Goal: Task Accomplishment & Management: Manage account settings

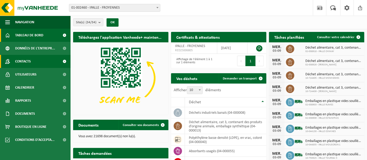
click at [27, 61] on span "Contacts" at bounding box center [23, 61] width 16 height 13
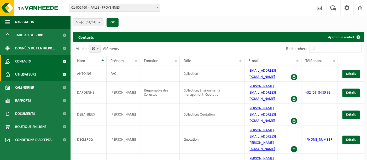
click at [29, 74] on span "Utilisateurs" at bounding box center [25, 74] width 21 height 13
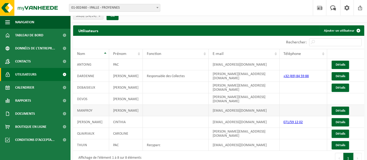
scroll to position [9, 0]
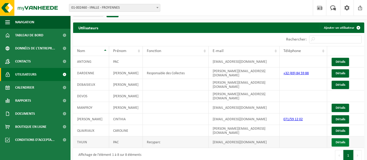
click at [337, 138] on link "Détails" at bounding box center [339, 142] width 17 height 8
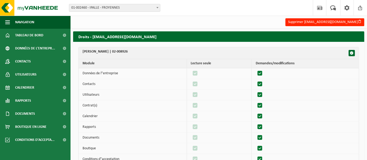
click at [197, 74] on label"] at bounding box center [195, 73] width 7 height 8
click at [213, 91] on td at bounding box center [219, 95] width 65 height 11
click at [260, 73] on label"] at bounding box center [259, 73] width 7 height 8
click at [255, 69] on input "checkbox" at bounding box center [255, 69] width 0 height 0
checkbox input "false"
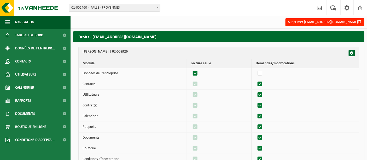
click at [198, 72] on label"] at bounding box center [195, 73] width 7 height 8
click at [191, 69] on input "checkbox" at bounding box center [191, 69] width 0 height 0
checkbox input "false"
drag, startPoint x: 262, startPoint y: 84, endPoint x: 241, endPoint y: 88, distance: 21.5
click at [262, 84] on label"] at bounding box center [259, 84] width 7 height 8
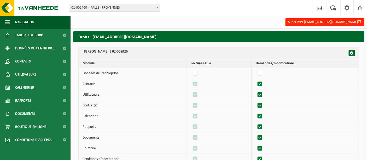
click at [255, 80] on input "checkbox" at bounding box center [255, 80] width 0 height 0
checkbox input "false"
click at [197, 84] on label"] at bounding box center [195, 84] width 7 height 8
click at [191, 80] on input "checkbox" at bounding box center [191, 80] width 0 height 0
checkbox input "false"
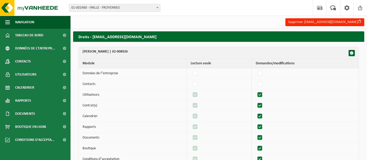
click at [259, 93] on label"] at bounding box center [259, 95] width 7 height 8
click at [255, 91] on input "checkbox" at bounding box center [255, 91] width 0 height 0
checkbox input "false"
click at [199, 94] on label"] at bounding box center [195, 95] width 7 height 8
click at [191, 91] on input "checkbox" at bounding box center [191, 91] width 0 height 0
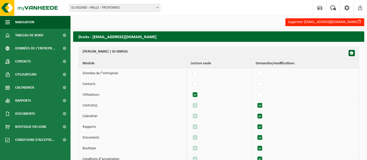
checkbox input "false"
click at [260, 105] on label"] at bounding box center [259, 106] width 7 height 8
click at [255, 102] on input "checkbox" at bounding box center [255, 101] width 0 height 0
checkbox input "false"
click at [197, 103] on label"] at bounding box center [195, 106] width 7 height 8
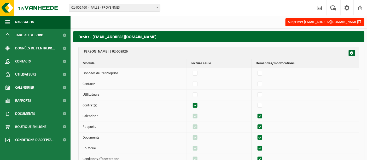
click at [191, 102] on input "checkbox" at bounding box center [191, 101] width 0 height 0
checkbox input "false"
click at [262, 115] on label"] at bounding box center [259, 116] width 7 height 8
click at [255, 112] on input "checkbox" at bounding box center [255, 112] width 0 height 0
checkbox input "false"
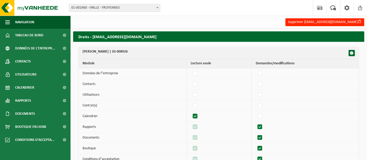
click at [260, 126] on label"] at bounding box center [259, 127] width 7 height 8
click at [255, 123] on input "checkbox" at bounding box center [255, 123] width 0 height 0
checkbox input "false"
click at [198, 124] on label"] at bounding box center [195, 127] width 7 height 8
click at [191, 123] on input "checkbox" at bounding box center [191, 123] width 0 height 0
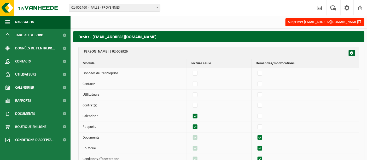
checkbox input "false"
click at [262, 138] on label"] at bounding box center [259, 138] width 7 height 8
click at [255, 134] on input "checkbox" at bounding box center [255, 133] width 0 height 0
checkbox input "false"
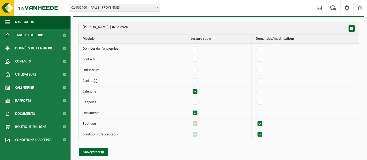
scroll to position [27, 0]
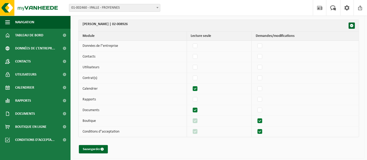
click at [259, 120] on label"] at bounding box center [259, 121] width 7 height 8
click at [255, 117] on input "checkbox" at bounding box center [255, 117] width 0 height 0
checkbox input "false"
click at [198, 120] on label"] at bounding box center [195, 121] width 7 height 8
click at [191, 117] on input "checkbox" at bounding box center [191, 117] width 0 height 0
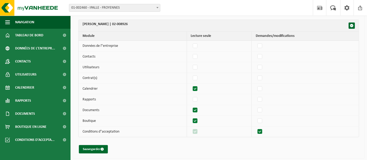
checkbox input "false"
click at [261, 132] on label"] at bounding box center [259, 132] width 7 height 8
click at [255, 128] on input "checkbox" at bounding box center [255, 127] width 0 height 0
checkbox input "false"
click at [196, 131] on label"] at bounding box center [195, 132] width 7 height 8
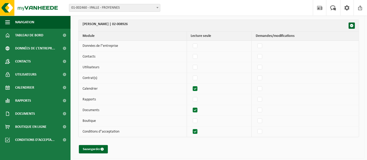
click at [191, 128] on input "checkbox" at bounding box center [191, 127] width 0 height 0
checkbox input "false"
click at [92, 147] on button "Sauvegarder" at bounding box center [93, 149] width 29 height 8
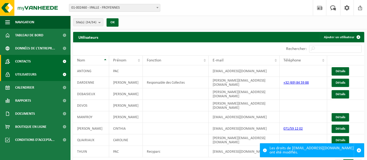
click at [29, 62] on span "Contacts" at bounding box center [23, 61] width 16 height 13
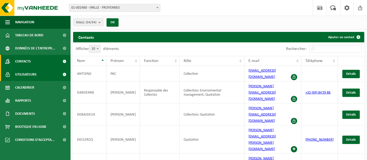
click at [31, 72] on span "Utilisateurs" at bounding box center [25, 74] width 21 height 13
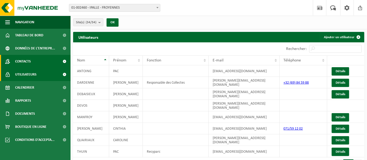
click at [29, 61] on span "Contacts" at bounding box center [23, 61] width 16 height 13
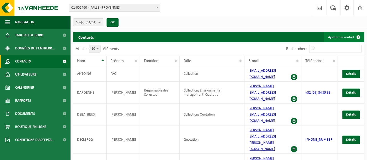
click at [333, 36] on link "Ajouter un contact" at bounding box center [344, 37] width 40 height 10
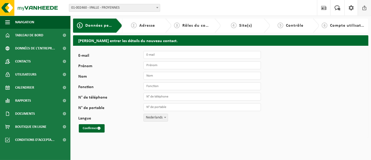
click at [366, 8] on span at bounding box center [365, 7] width 8 height 15
